Goal: Task Accomplishment & Management: Use online tool/utility

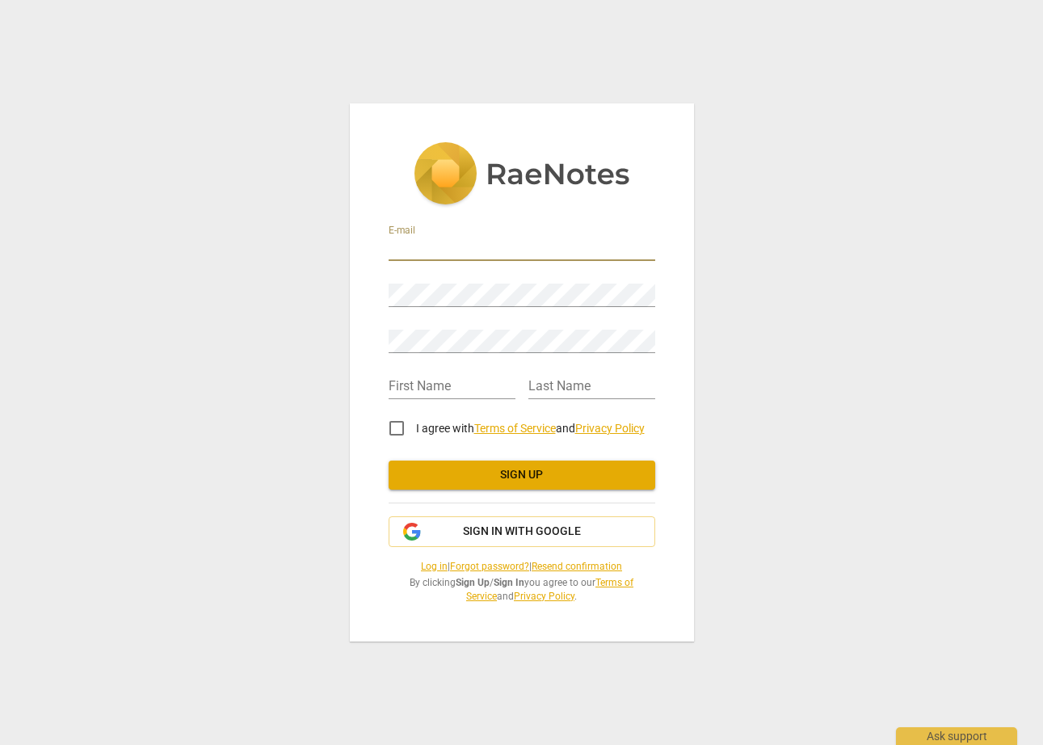
type input "[EMAIL_ADDRESS][DOMAIN_NAME]"
click at [359, 334] on div "E-mail [EMAIL_ADDRESS][DOMAIN_NAME] Password Retype Password First Name Last Na…" at bounding box center [522, 372] width 344 height 538
click at [755, 363] on div "E-mail [EMAIL_ADDRESS][DOMAIN_NAME] Password Retype Password First Name Last Na…" at bounding box center [521, 372] width 1043 height 745
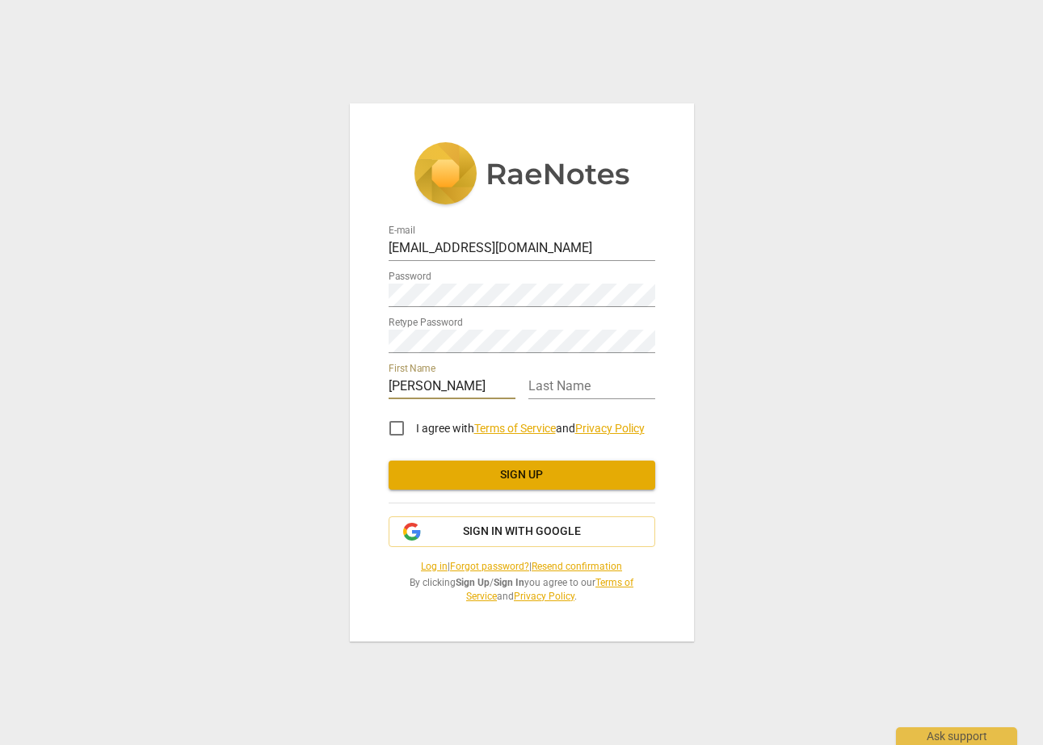
type input "[PERSON_NAME]"
type input "[DEMOGRAPHIC_DATA]"
click at [393, 427] on input "I agree with Terms of Service and Privacy Policy" at bounding box center [396, 428] width 39 height 39
checkbox input "true"
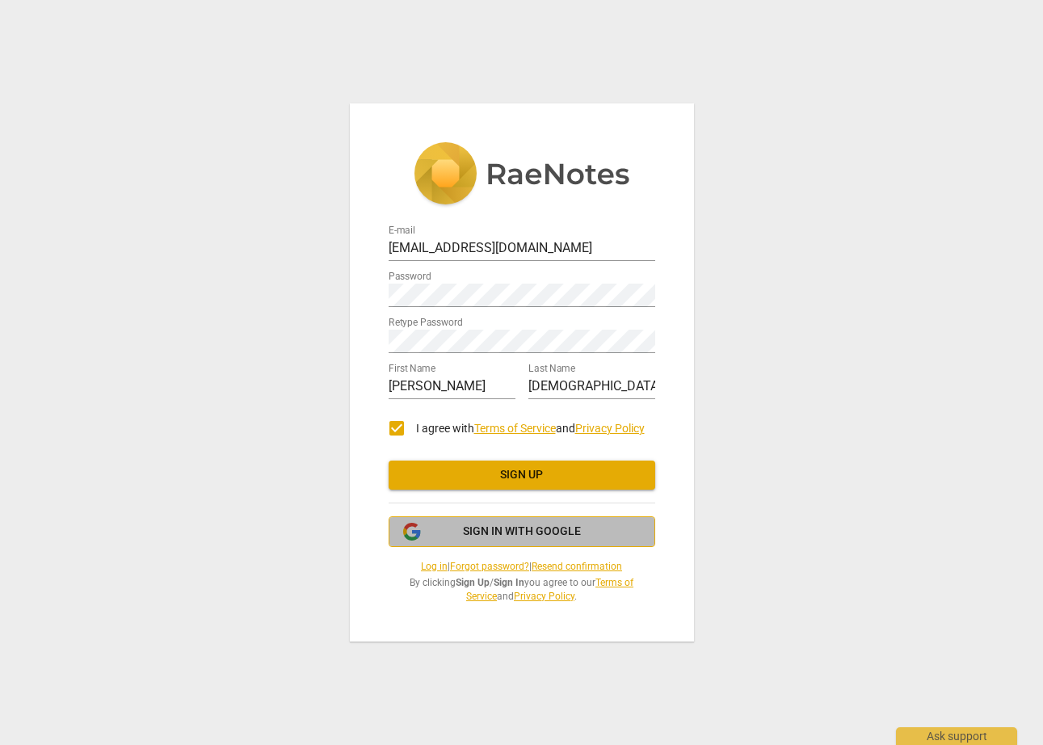
click at [545, 531] on span "Sign in with Google" at bounding box center [522, 532] width 118 height 16
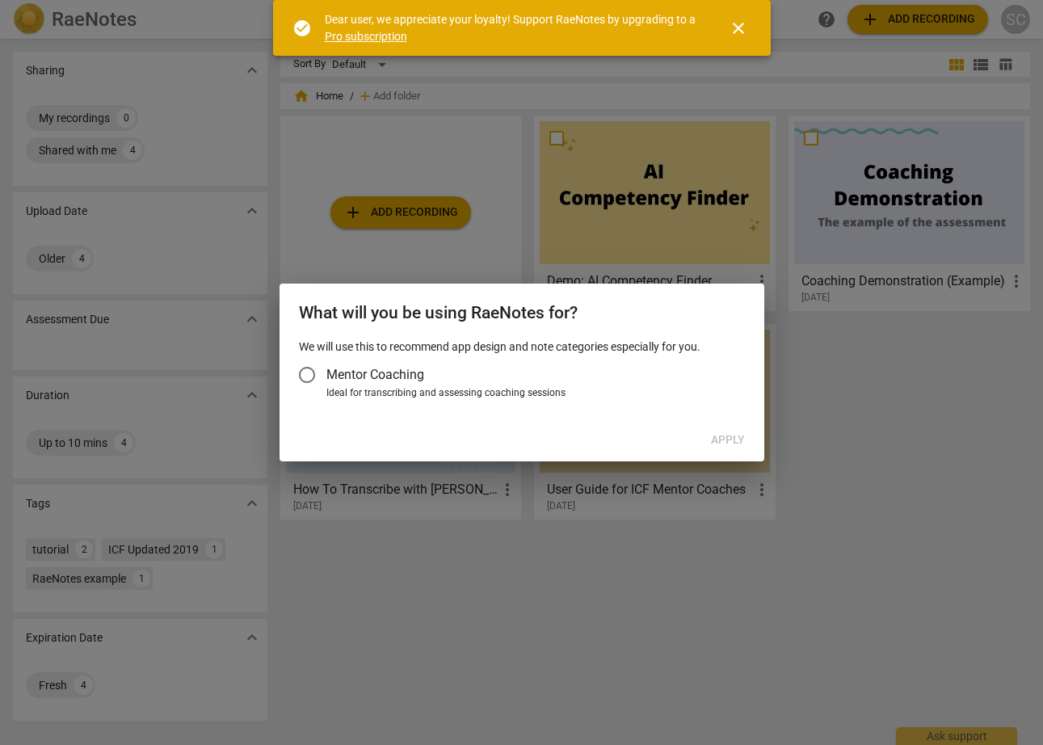
click at [373, 375] on span "Mentor Coaching" at bounding box center [375, 374] width 98 height 19
click at [326, 375] on input "Mentor Coaching" at bounding box center [307, 375] width 39 height 39
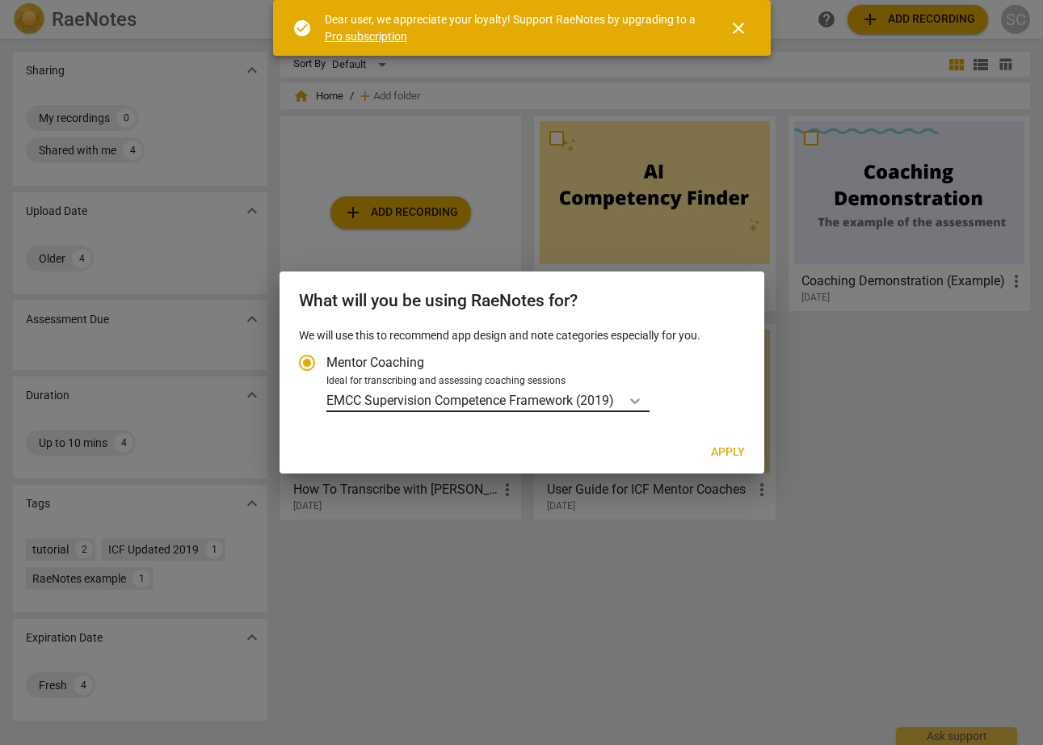
click at [627, 402] on div "Account type" at bounding box center [635, 400] width 29 height 23
click at [0, 0] on input "Ideal for transcribing and assessing coaching sessions EMCC Supervision Compete…" at bounding box center [0, 0] width 0 height 0
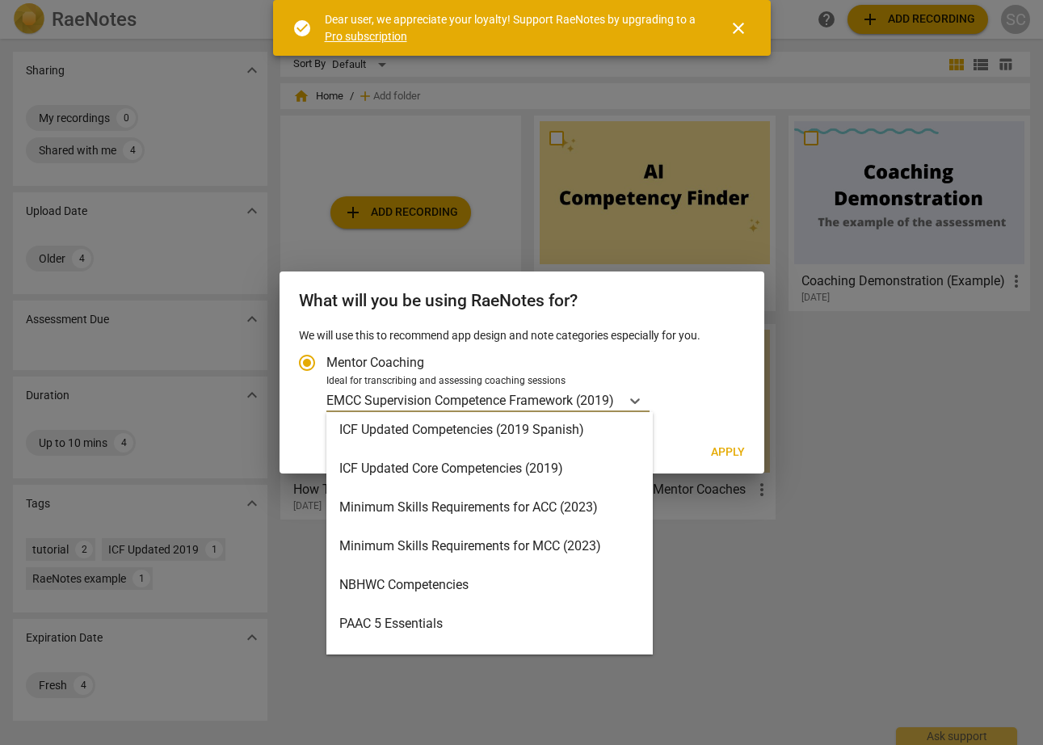
scroll to position [346, 0]
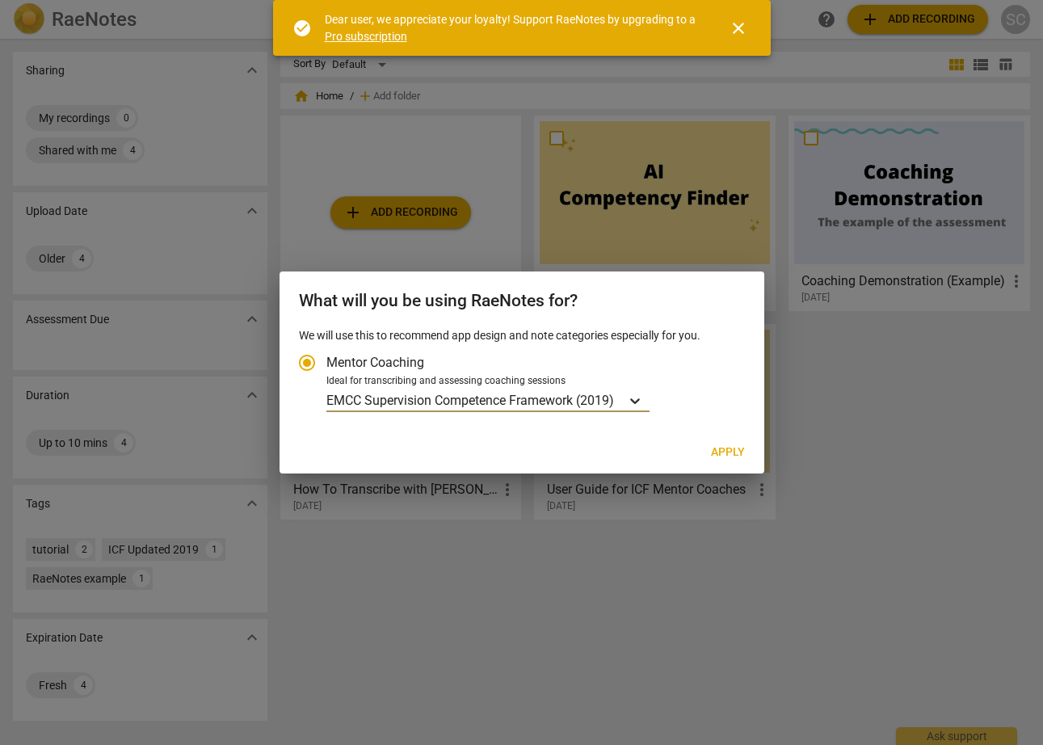
click at [636, 401] on icon "Account type" at bounding box center [635, 401] width 10 height 6
click at [0, 0] on input "Ideal for transcribing and assessing coaching sessions option EMCC Supervision …" at bounding box center [0, 0] width 0 height 0
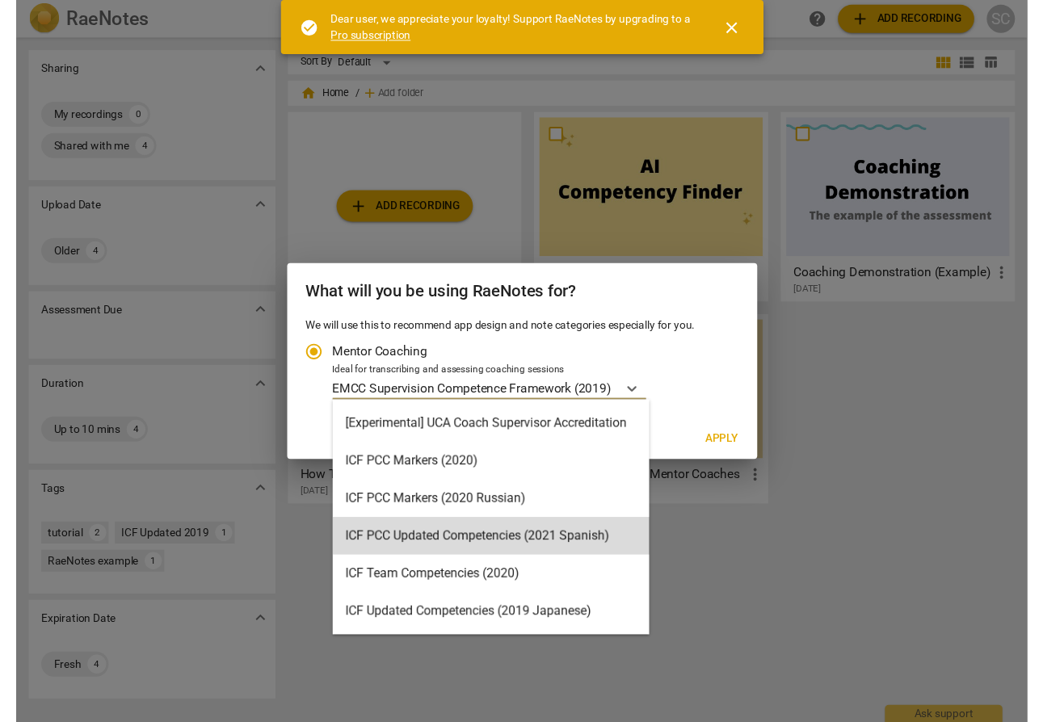
scroll to position [2, 0]
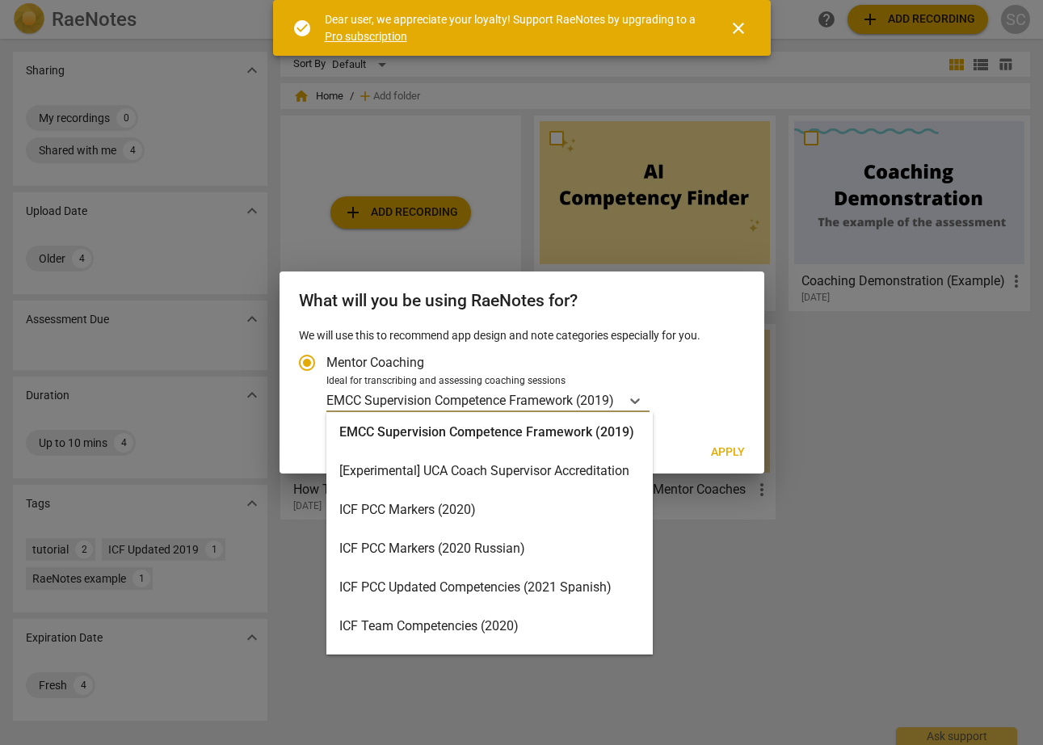
click at [452, 511] on div "ICF PCC Markers (2020)" at bounding box center [489, 509] width 326 height 39
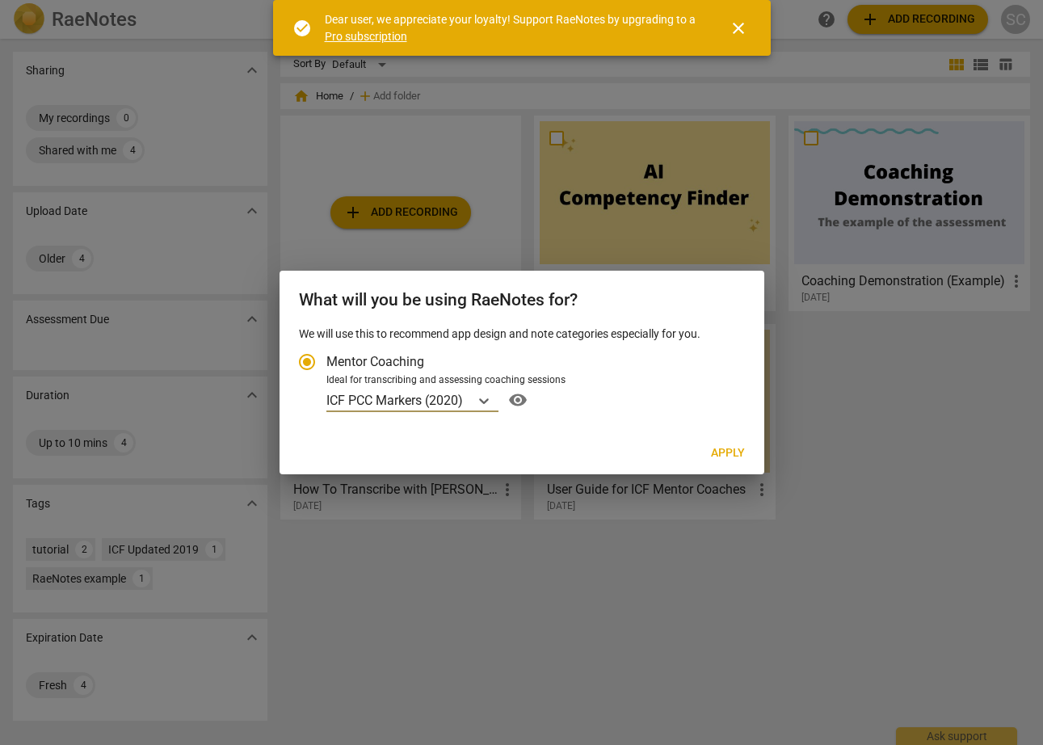
click at [511, 401] on span "visibility" at bounding box center [518, 399] width 26 height 19
click at [728, 457] on span "Apply" at bounding box center [728, 453] width 34 height 16
radio input "false"
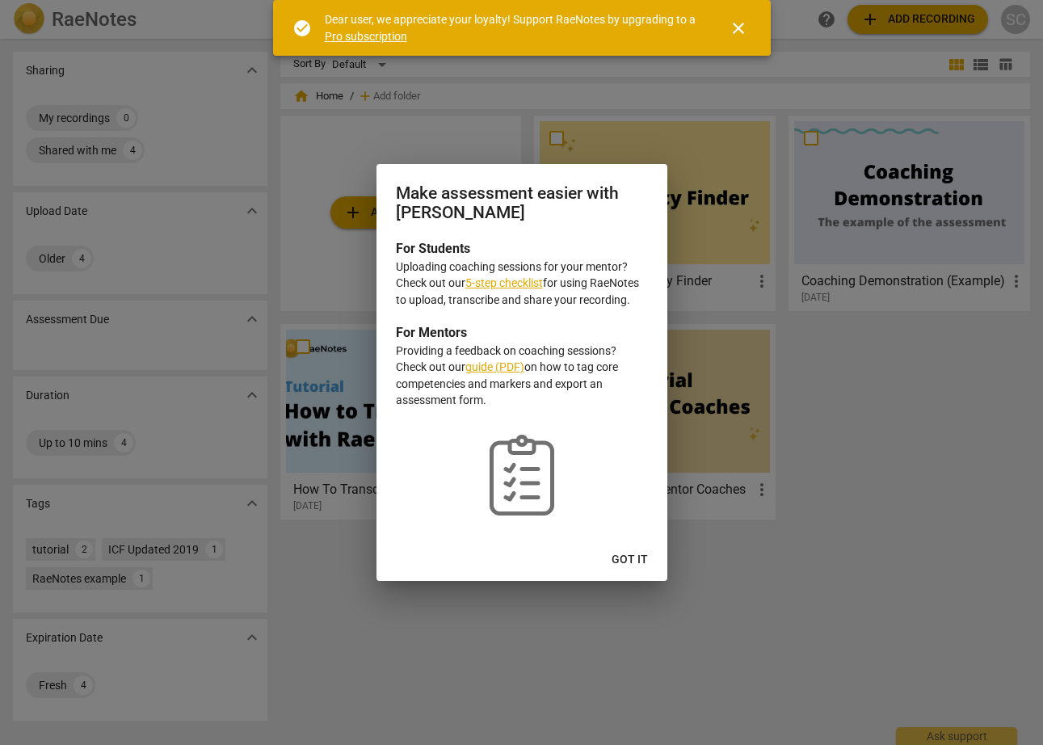
click at [524, 289] on link "5-step checklist" at bounding box center [504, 282] width 78 height 13
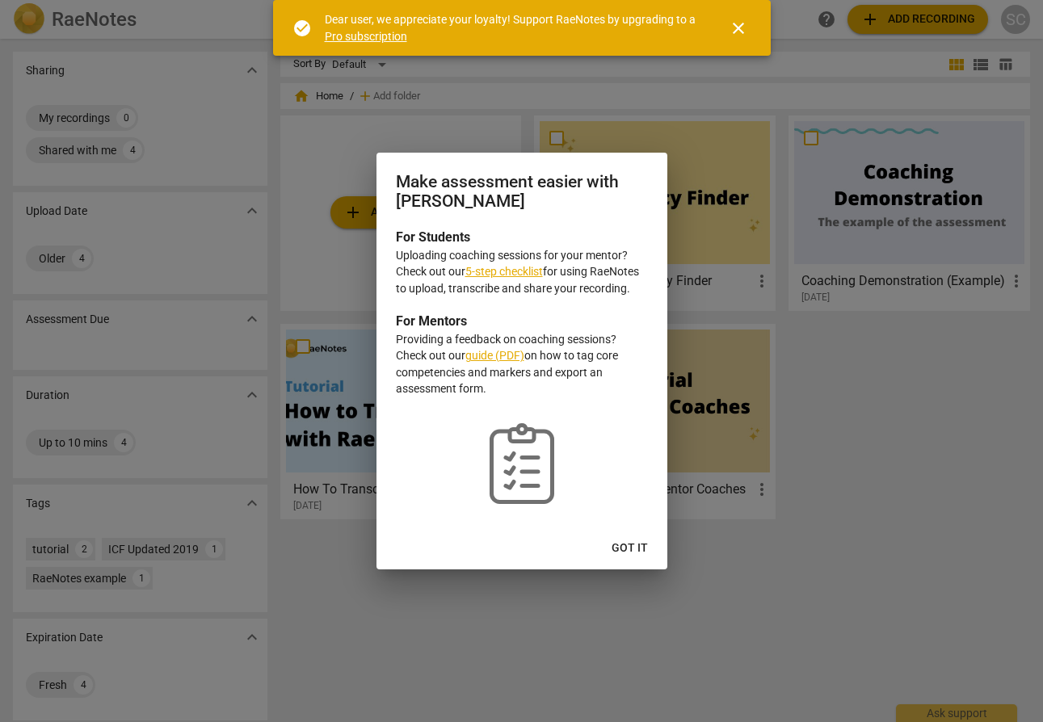
click at [734, 27] on span "close" at bounding box center [738, 28] width 19 height 19
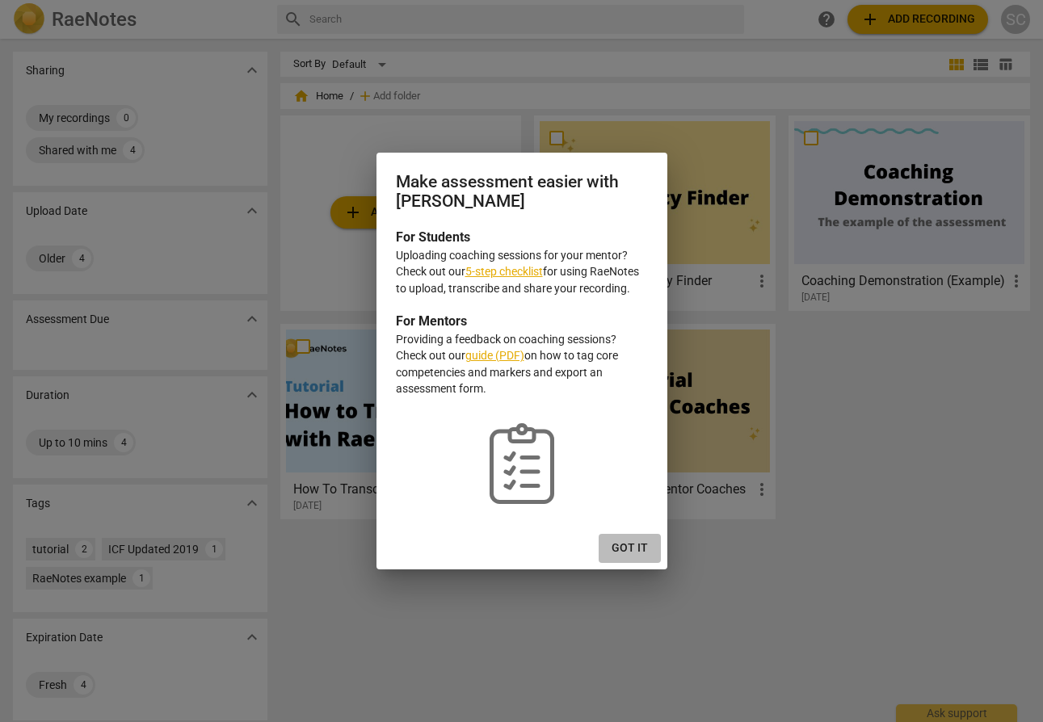
click at [628, 551] on span "Got it" at bounding box center [630, 549] width 36 height 16
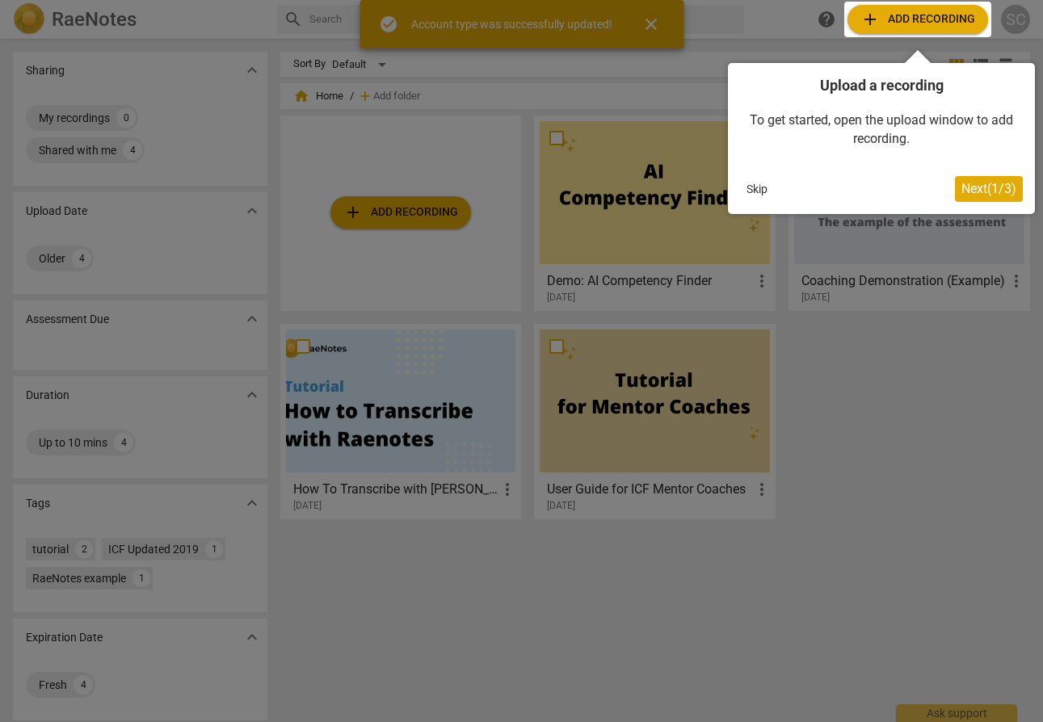
click at [935, 19] on div at bounding box center [917, 20] width 147 height 36
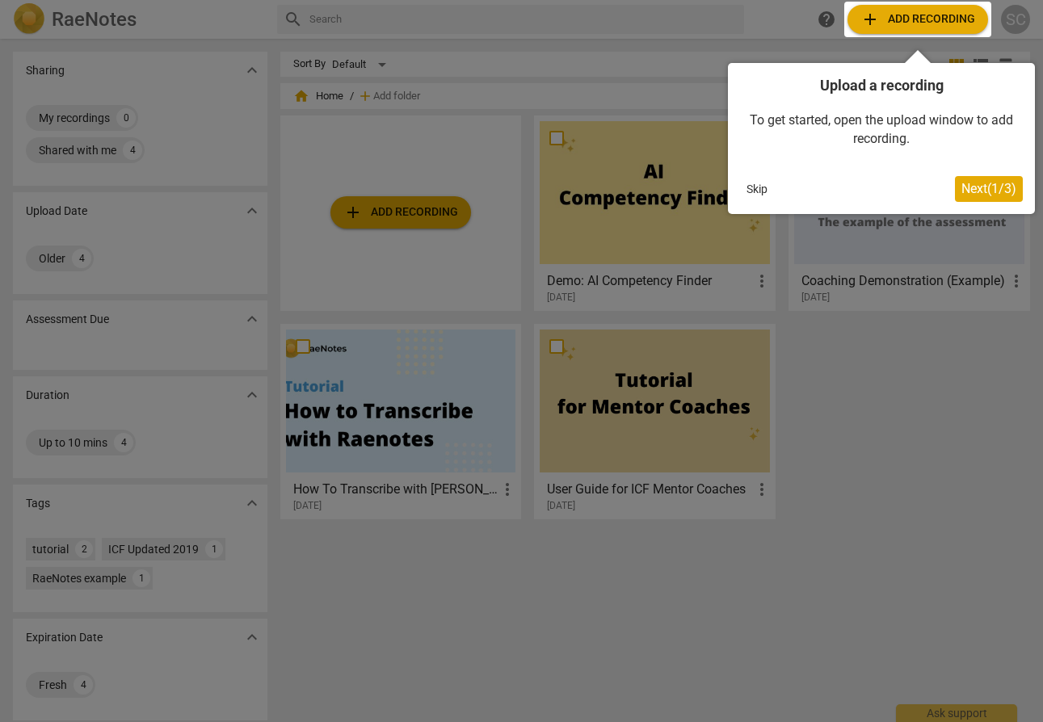
click at [988, 187] on span "Next ( 1 / 3 )" at bounding box center [988, 188] width 55 height 15
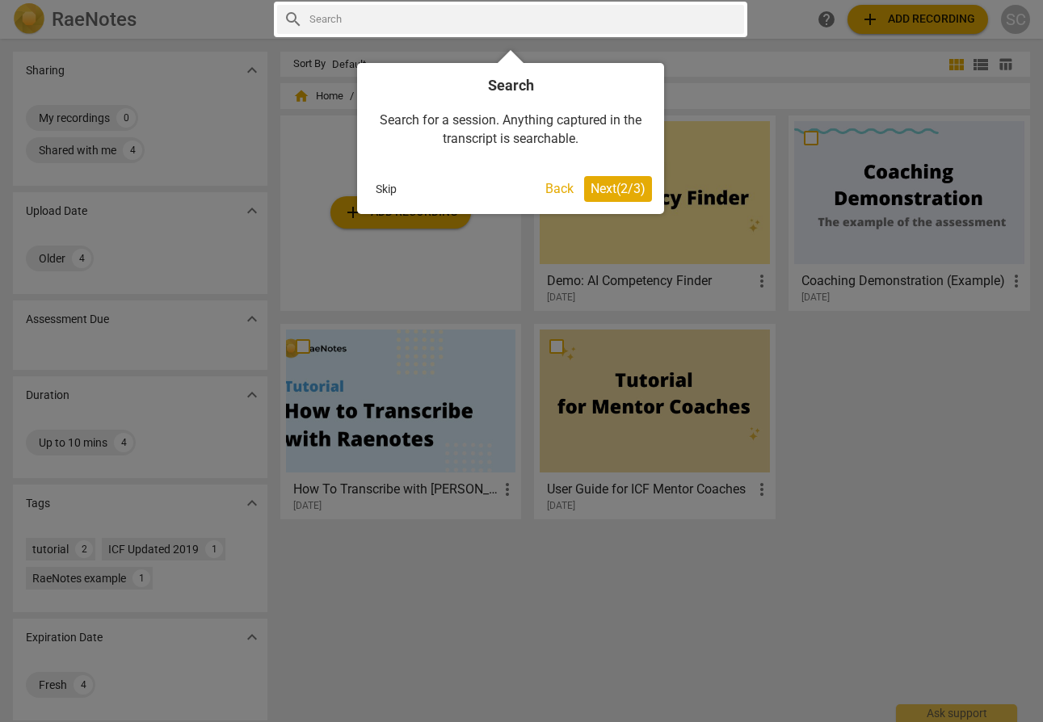
click at [626, 187] on span "Next ( 2 / 3 )" at bounding box center [618, 188] width 55 height 15
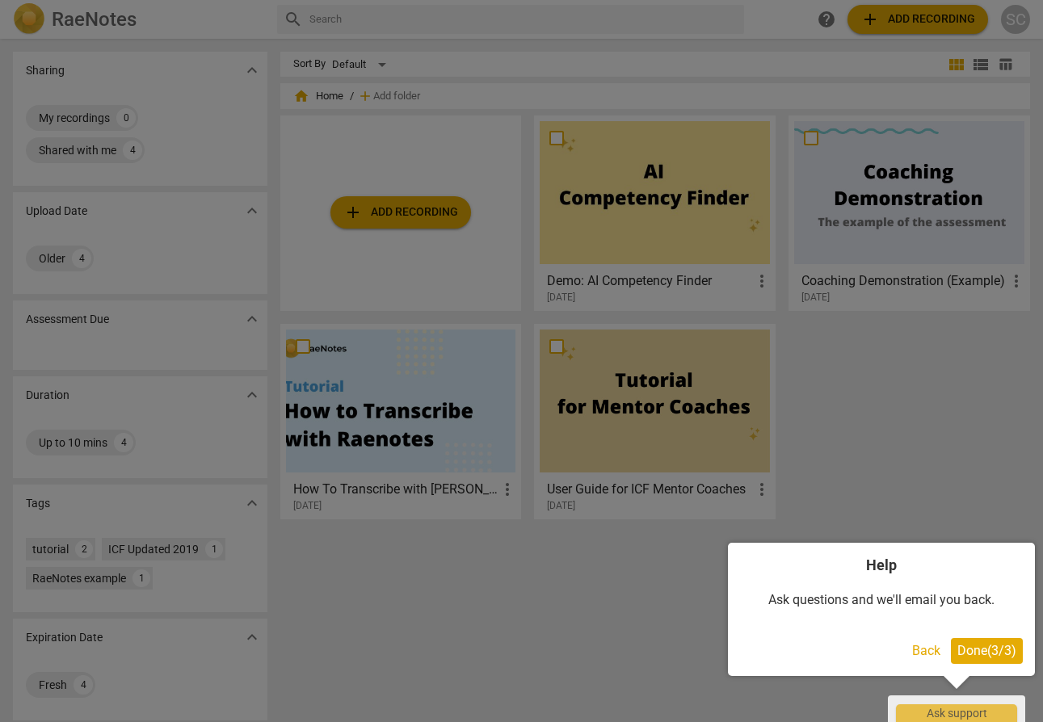
click at [987, 655] on span "Done ( 3 / 3 )" at bounding box center [986, 650] width 59 height 15
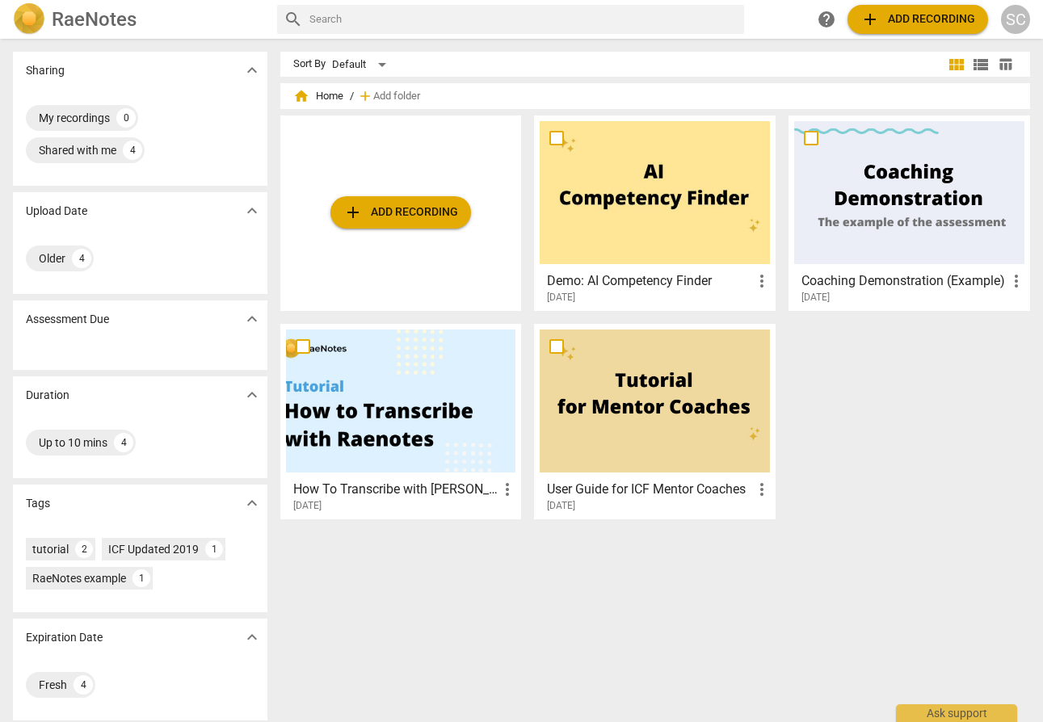
click at [915, 23] on span "add Add recording" at bounding box center [917, 19] width 115 height 19
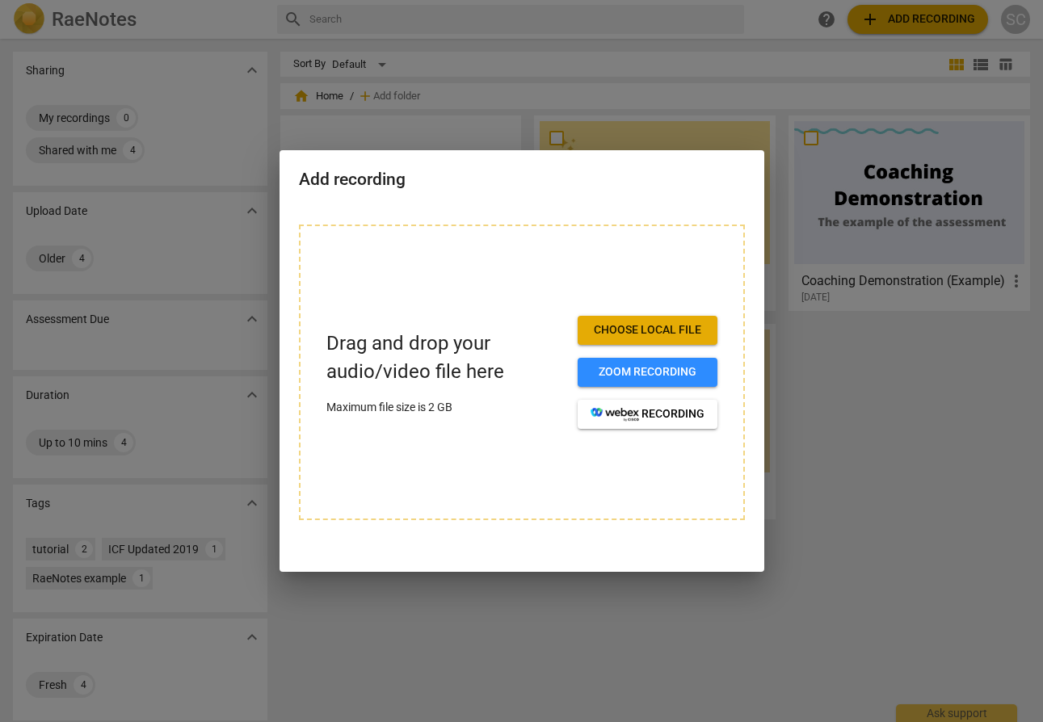
click at [671, 329] on span "Choose local file" at bounding box center [648, 330] width 114 height 16
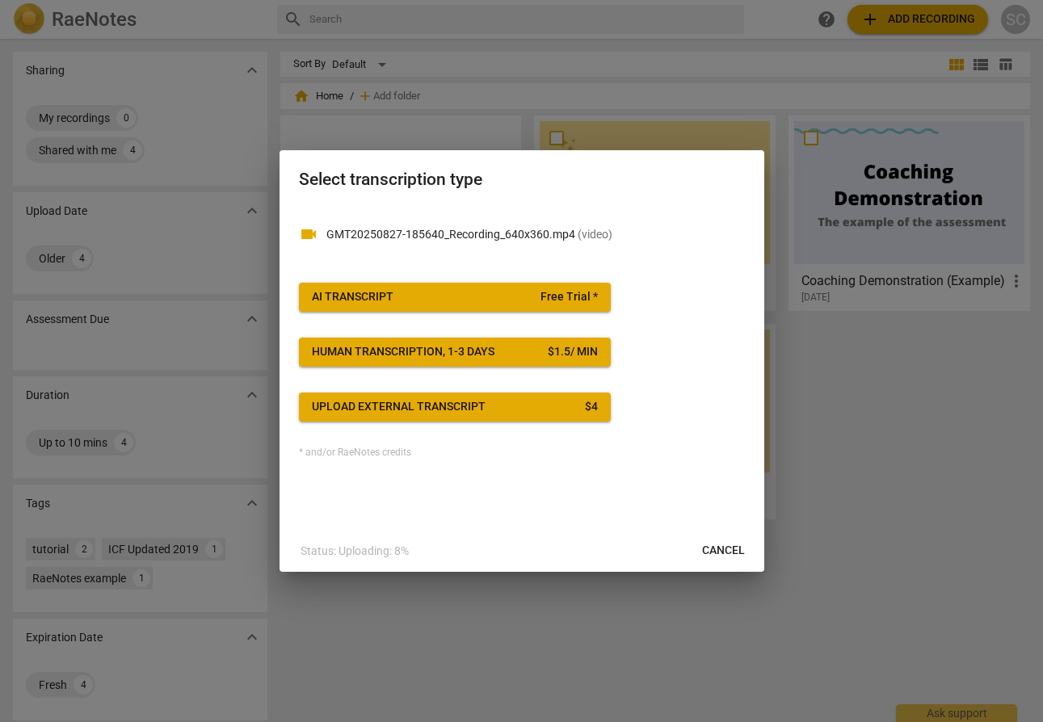
click at [532, 297] on span "AI Transcript Free Trial *" at bounding box center [455, 297] width 286 height 16
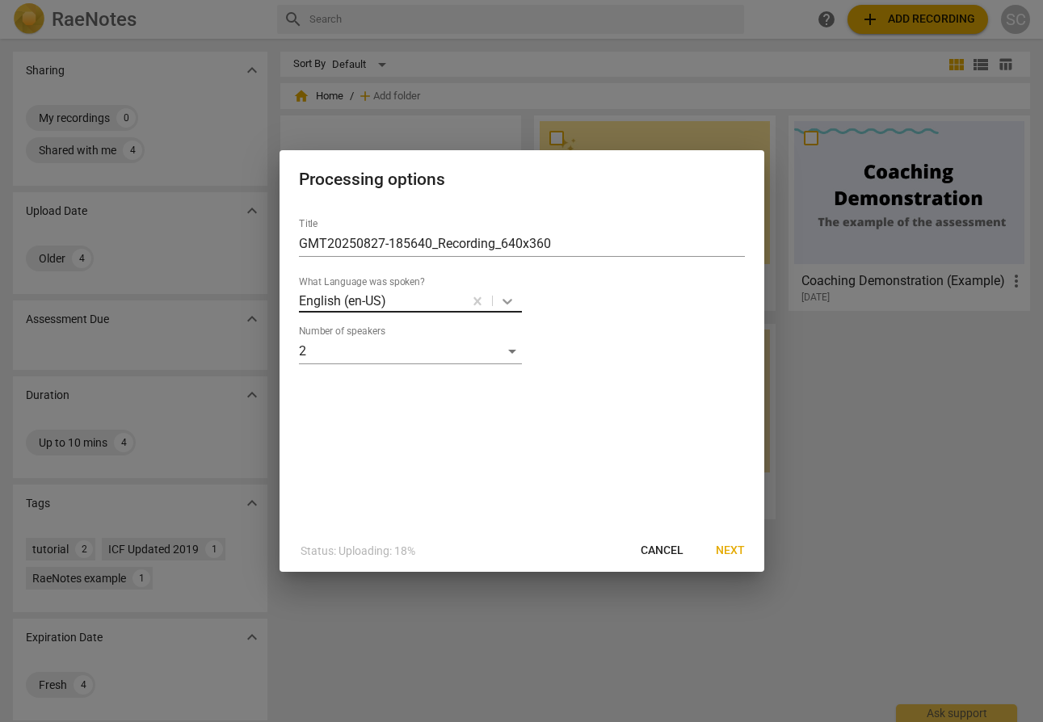
click at [506, 300] on icon at bounding box center [507, 301] width 16 height 16
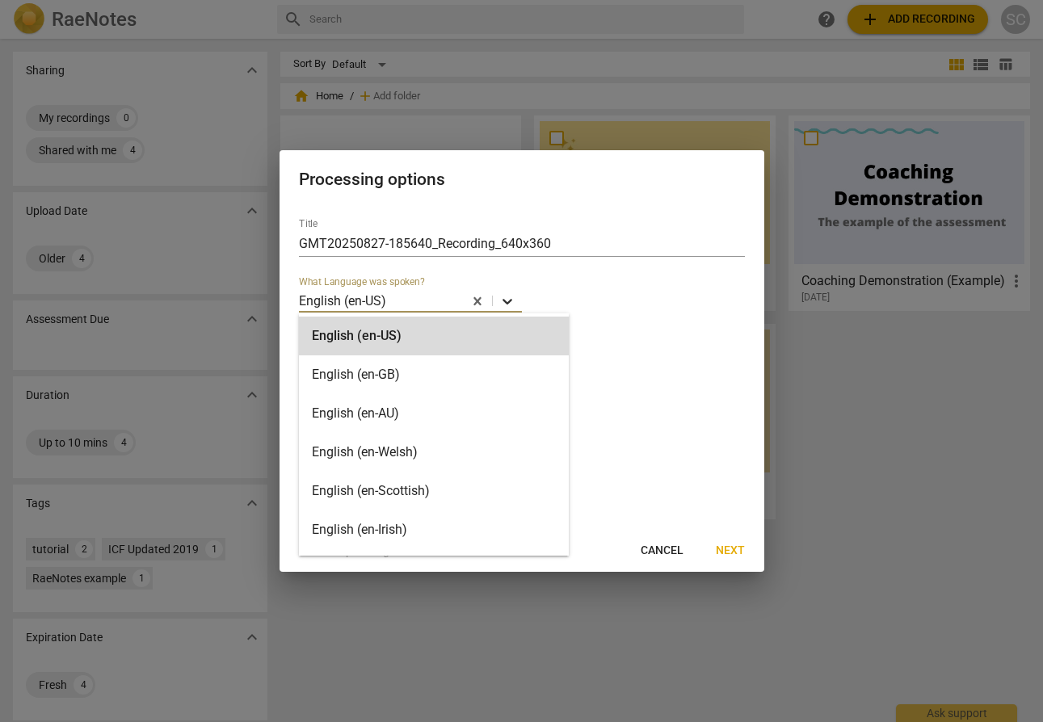
click at [506, 300] on icon at bounding box center [507, 301] width 16 height 16
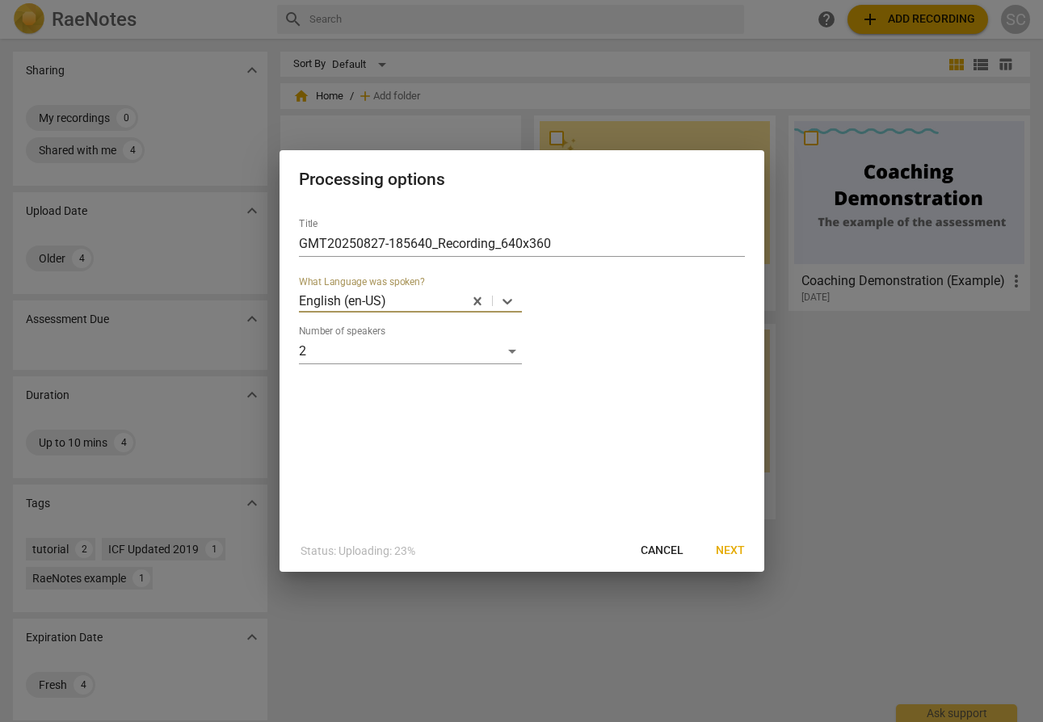
click at [734, 553] on span "Next" at bounding box center [730, 551] width 29 height 16
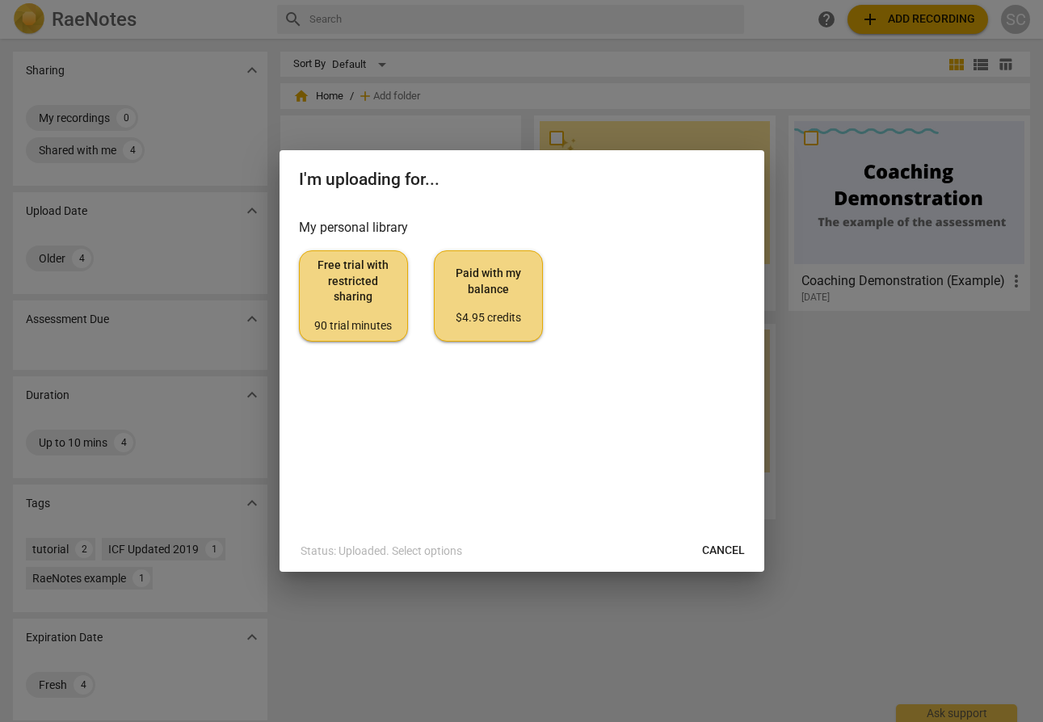
click at [335, 291] on span "Free trial with restricted sharing 90 trial minutes" at bounding box center [354, 296] width 82 height 76
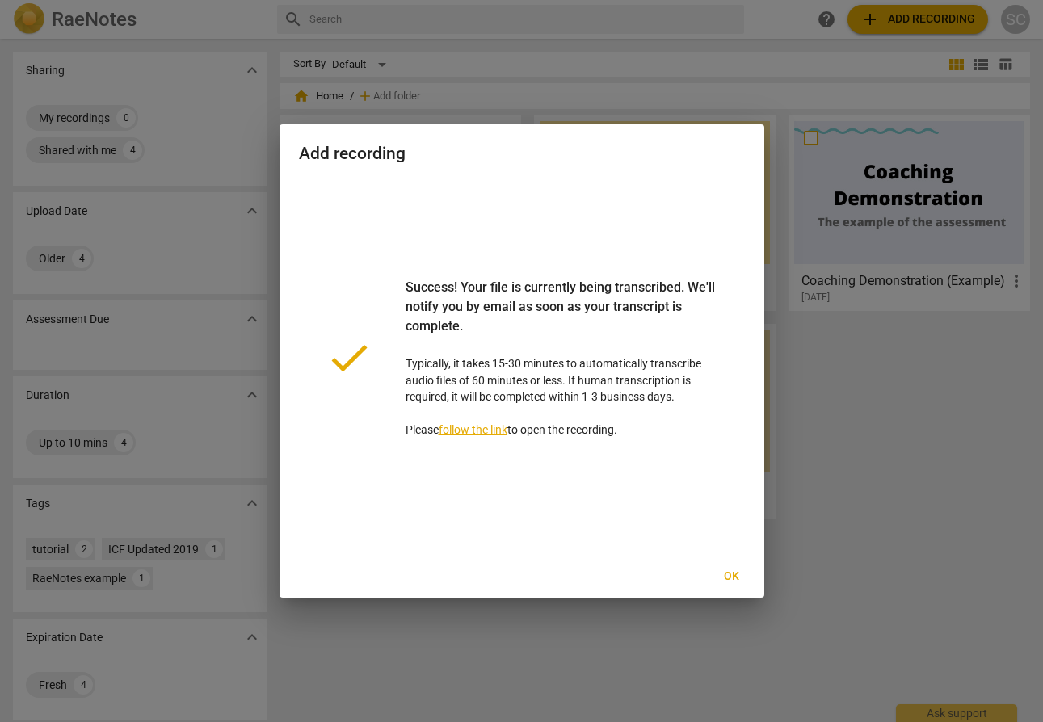
click at [478, 431] on link "follow the link" at bounding box center [473, 429] width 69 height 13
